Goal: Transaction & Acquisition: Obtain resource

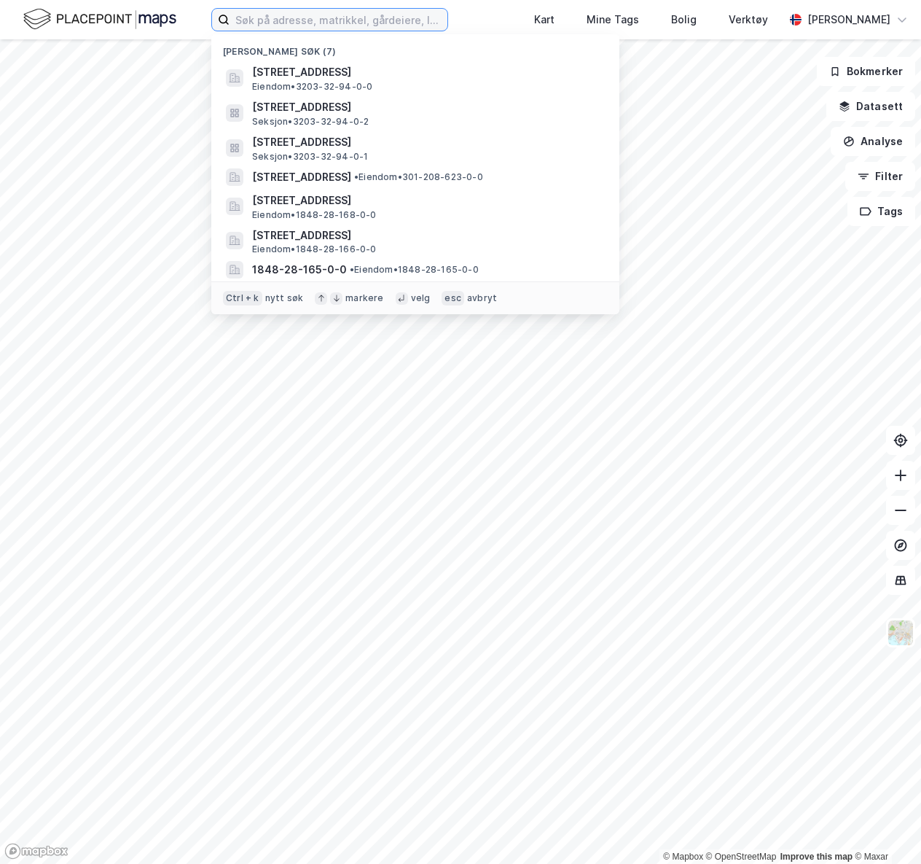
click at [376, 20] on input at bounding box center [339, 20] width 218 height 22
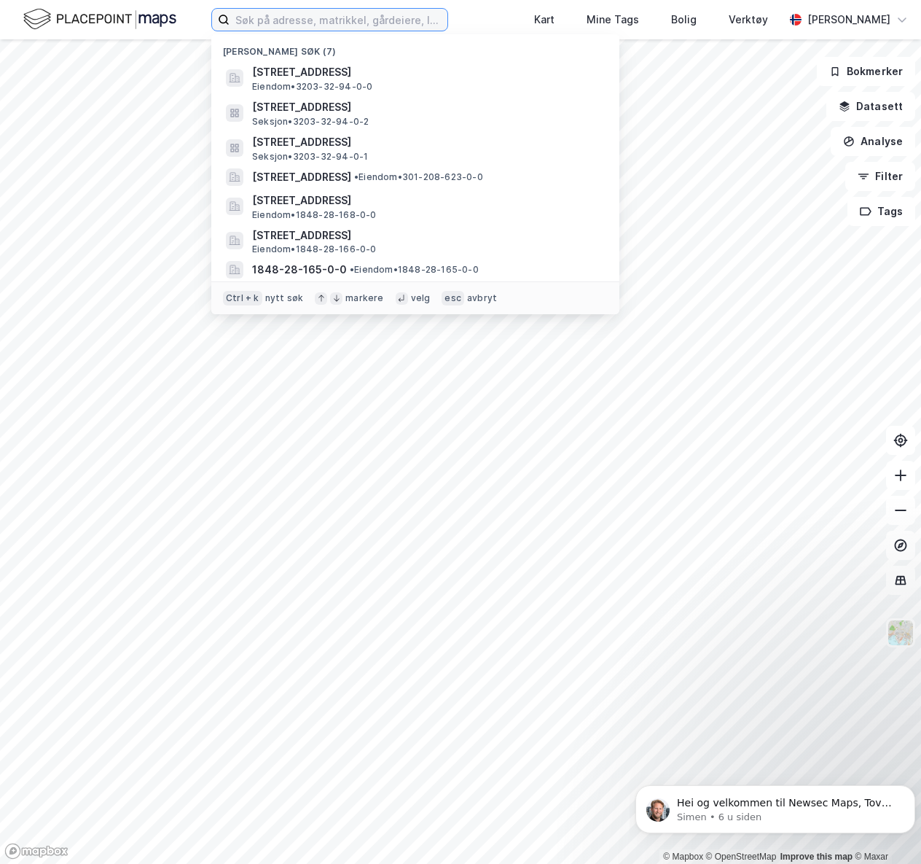
click at [283, 23] on input at bounding box center [339, 20] width 218 height 22
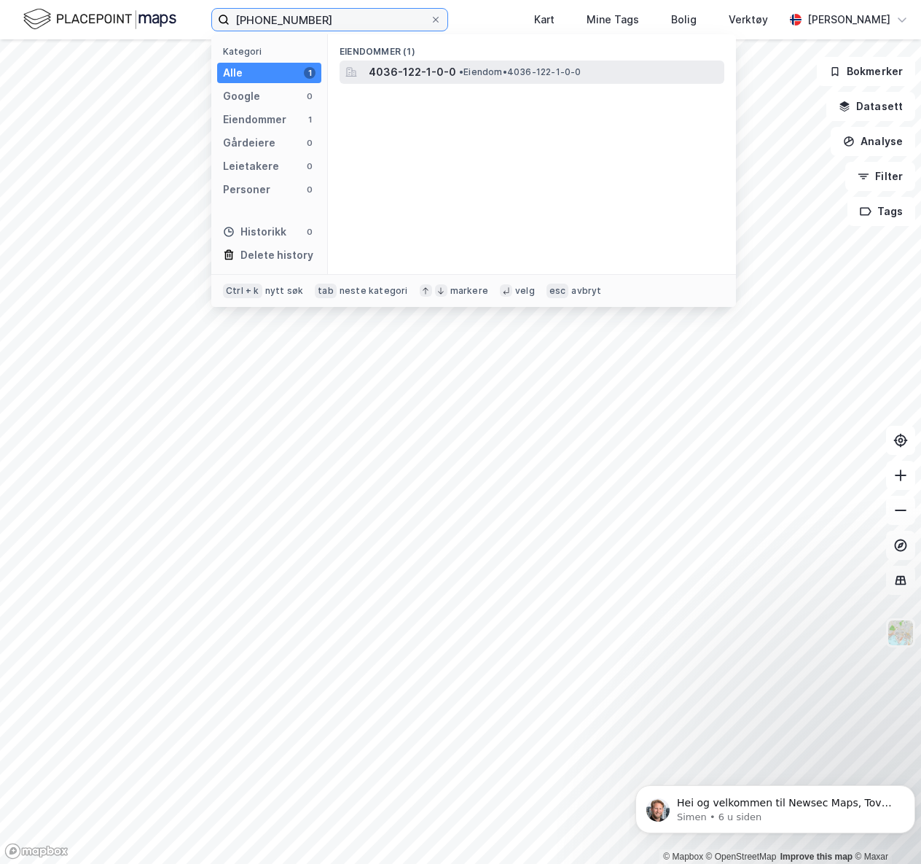
type input "[PHONE_NUMBER]"
click at [443, 74] on span "4036-122-1-0-0" at bounding box center [412, 71] width 87 height 17
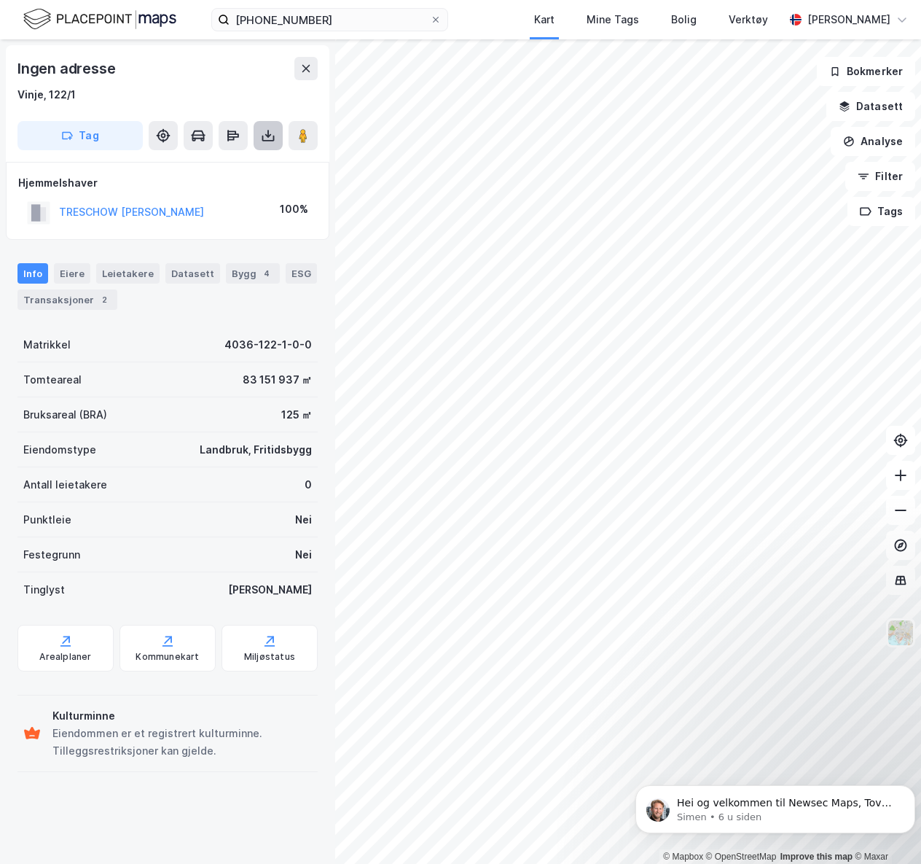
click at [271, 137] on icon at bounding box center [268, 135] width 15 height 15
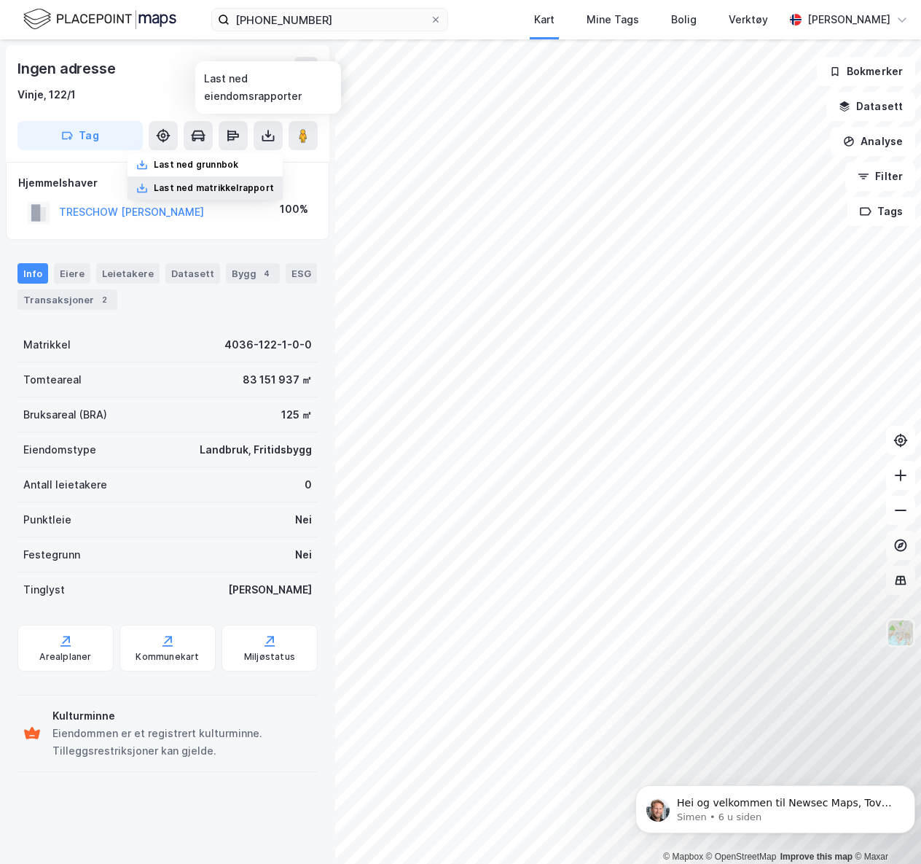
click at [220, 187] on div "Last ned matrikkelrapport" at bounding box center [214, 188] width 120 height 12
